Goal: Task Accomplishment & Management: Use online tool/utility

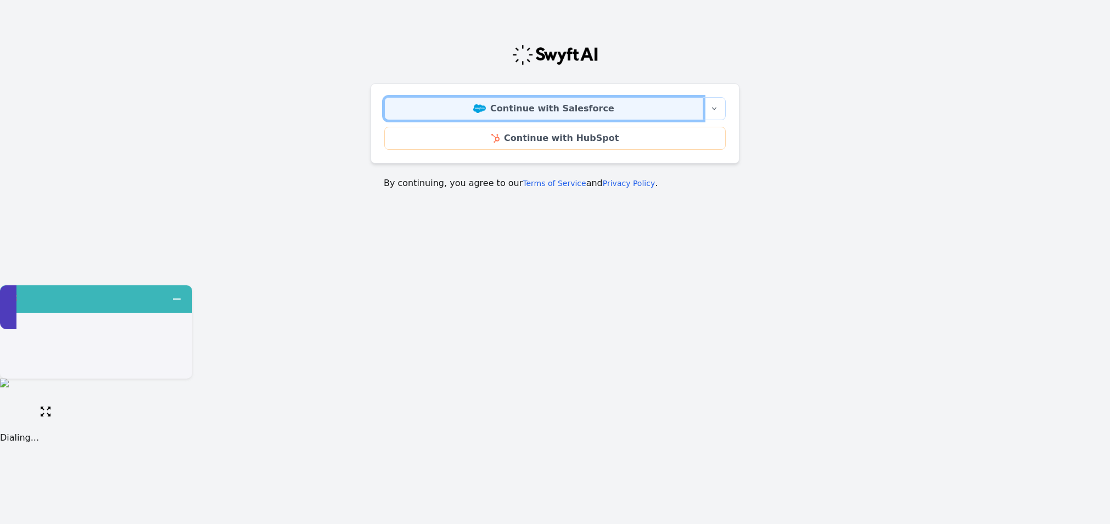
click at [575, 116] on link "Continue with Salesforce" at bounding box center [543, 108] width 319 height 23
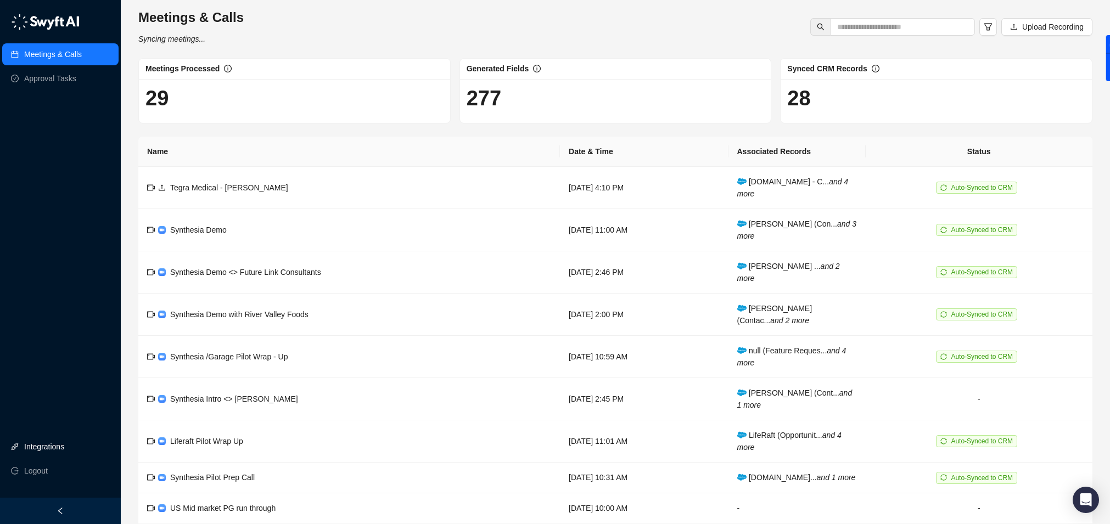
click at [48, 447] on link "Integrations" at bounding box center [44, 447] width 40 height 22
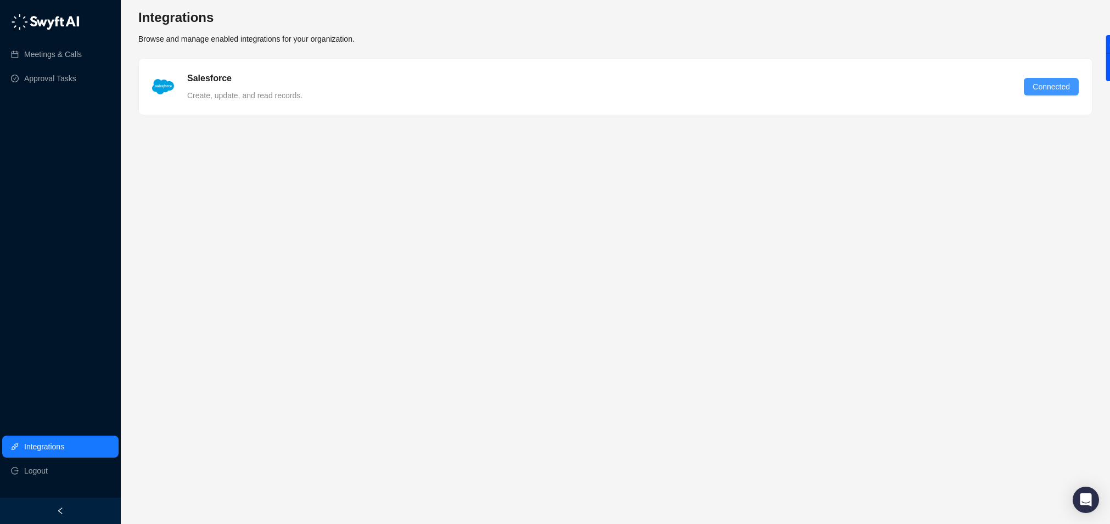
click at [1039, 87] on span "Connected" at bounding box center [1050, 87] width 37 height 12
click at [43, 59] on link "Meetings & Calls" at bounding box center [53, 54] width 58 height 22
